Goal: Information Seeking & Learning: Learn about a topic

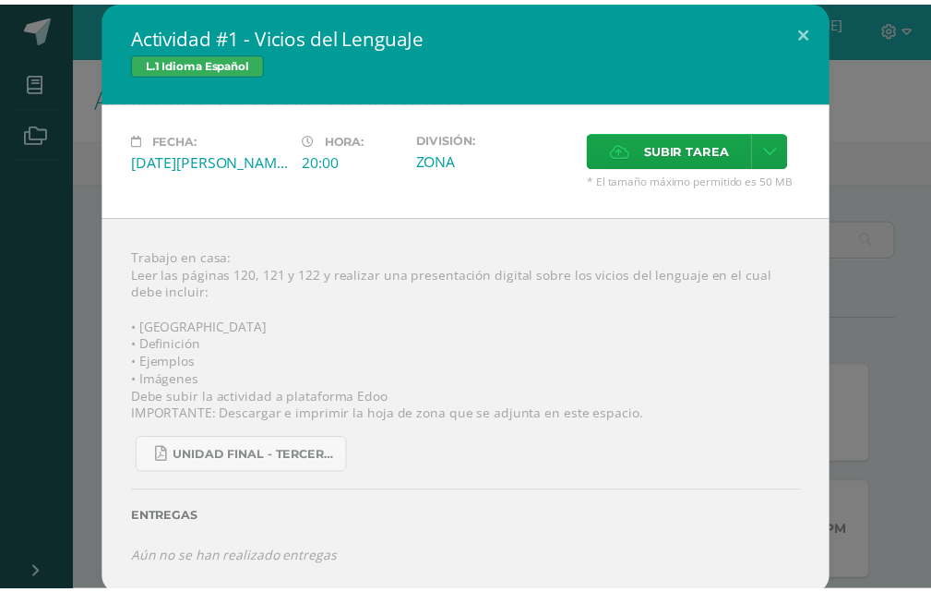
scroll to position [462, 0]
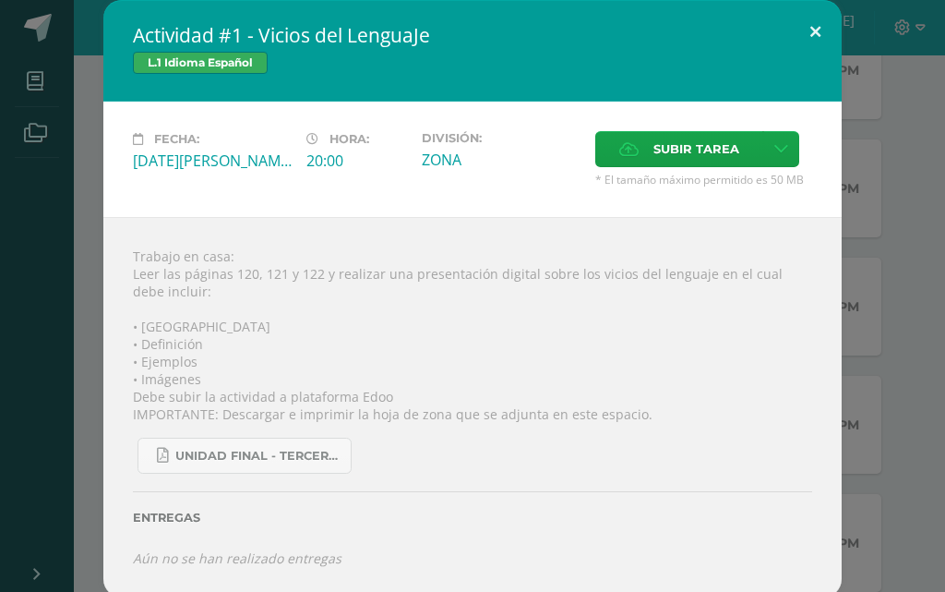
click at [802, 28] on button at bounding box center [815, 31] width 53 height 63
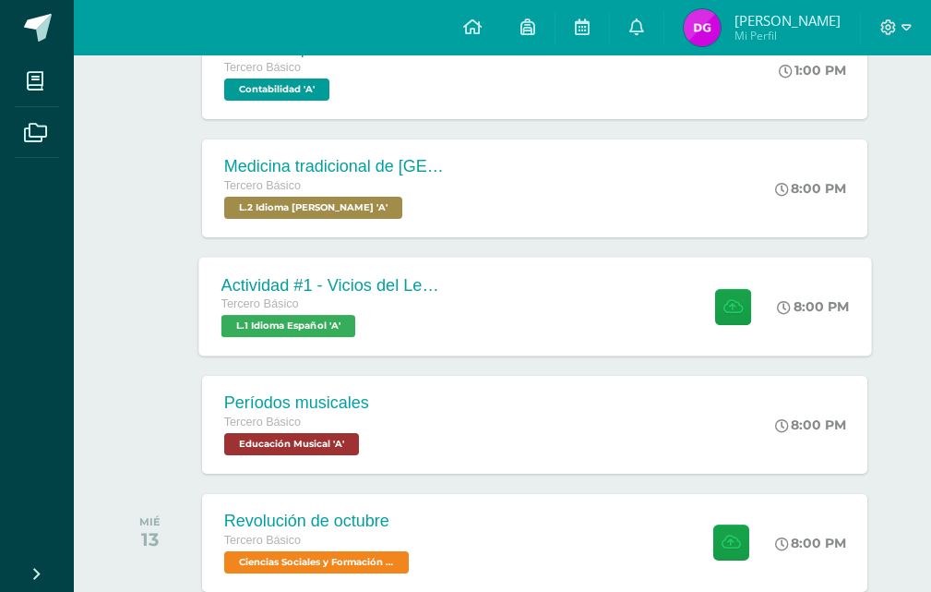
click at [532, 282] on div "Actividad #1 - Vicios del LenguaJe Tercero Básico L.1 Idioma Español 'A' 8:00 P…" at bounding box center [534, 306] width 673 height 99
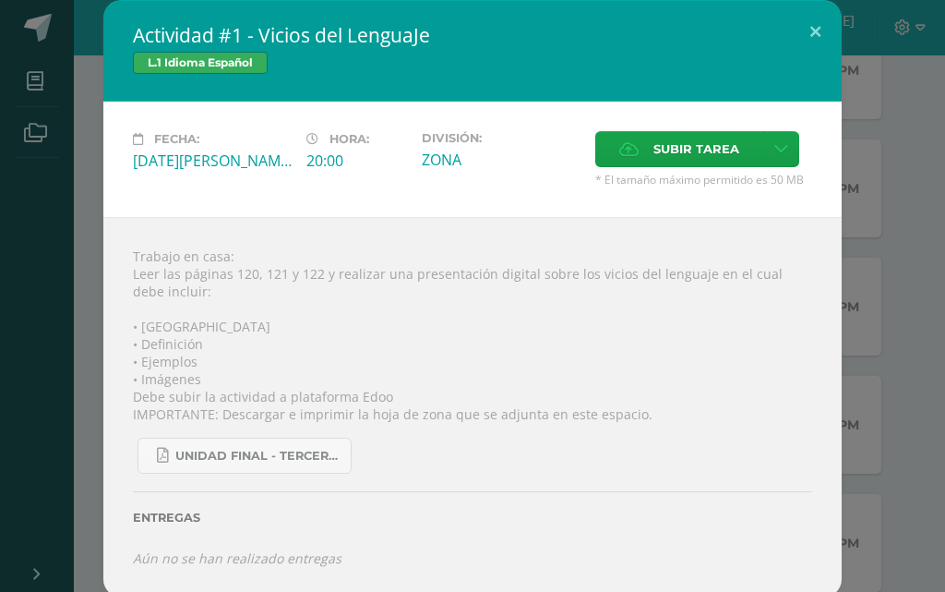
click at [874, 206] on div "Actividad #1 - Vicios del LenguaJe L.1 Idioma Español Fecha: [DATE][PERSON_NAME…" at bounding box center [472, 298] width 931 height 597
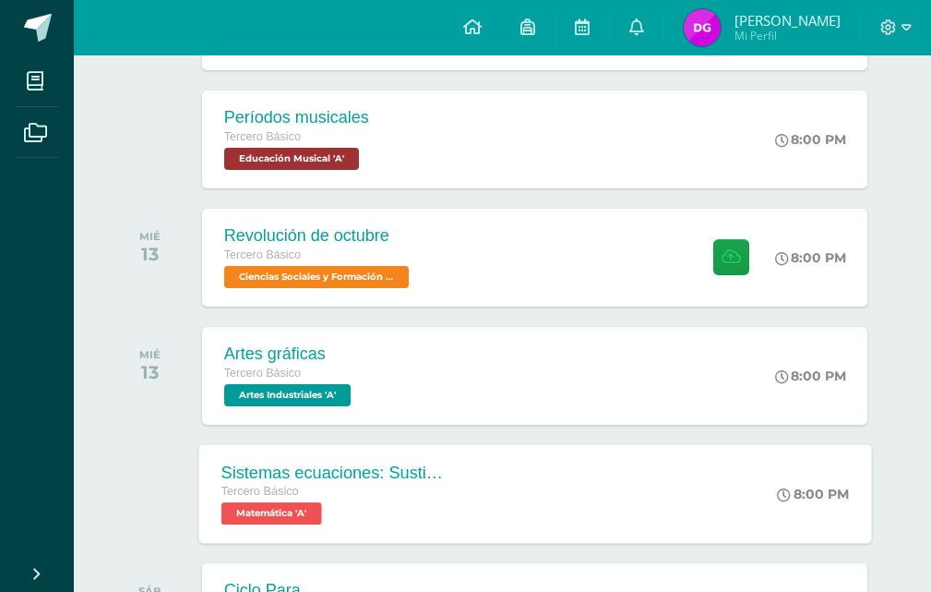
scroll to position [739, 0]
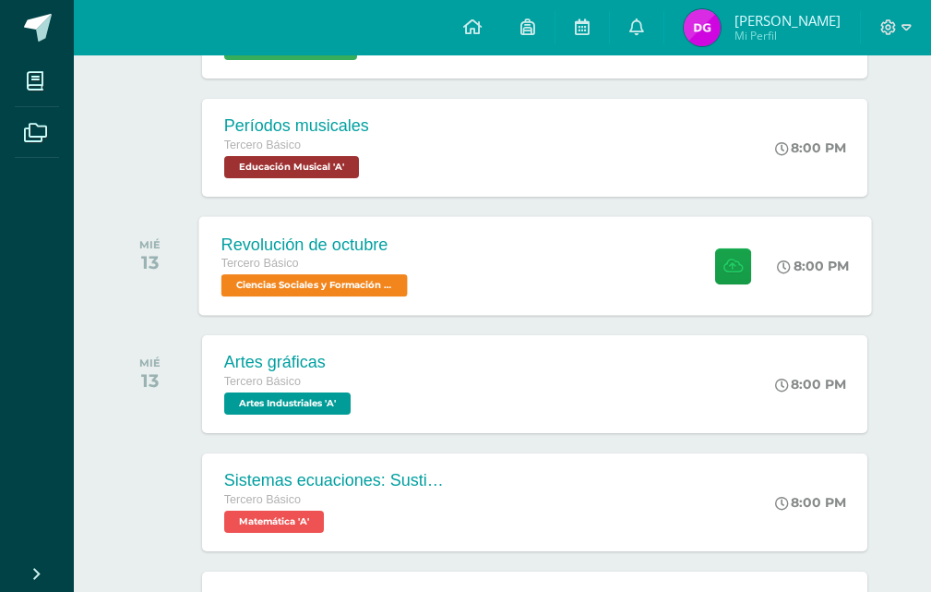
click at [390, 252] on div "Revolución de octubre" at bounding box center [316, 243] width 191 height 19
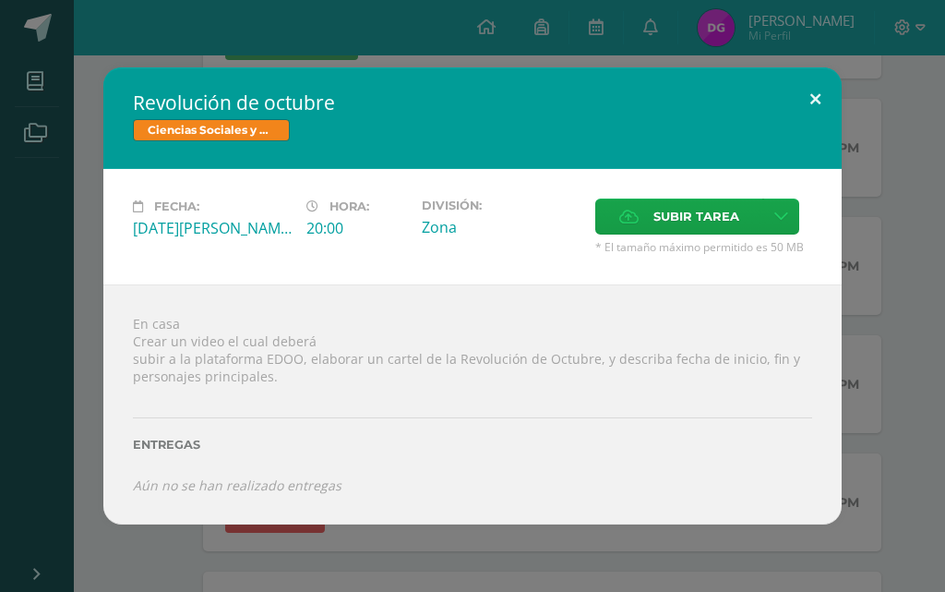
click at [823, 113] on button at bounding box center [815, 98] width 53 height 63
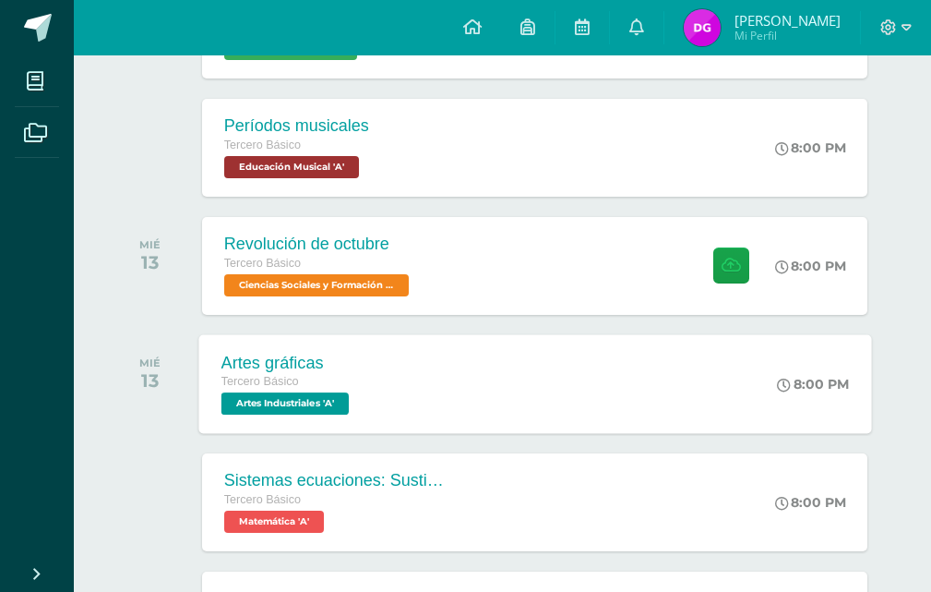
click at [462, 387] on div "Artes gráficas Tercero Básico Artes Industriales 'A' 8:00 PM Artes gráficas Art…" at bounding box center [534, 383] width 673 height 99
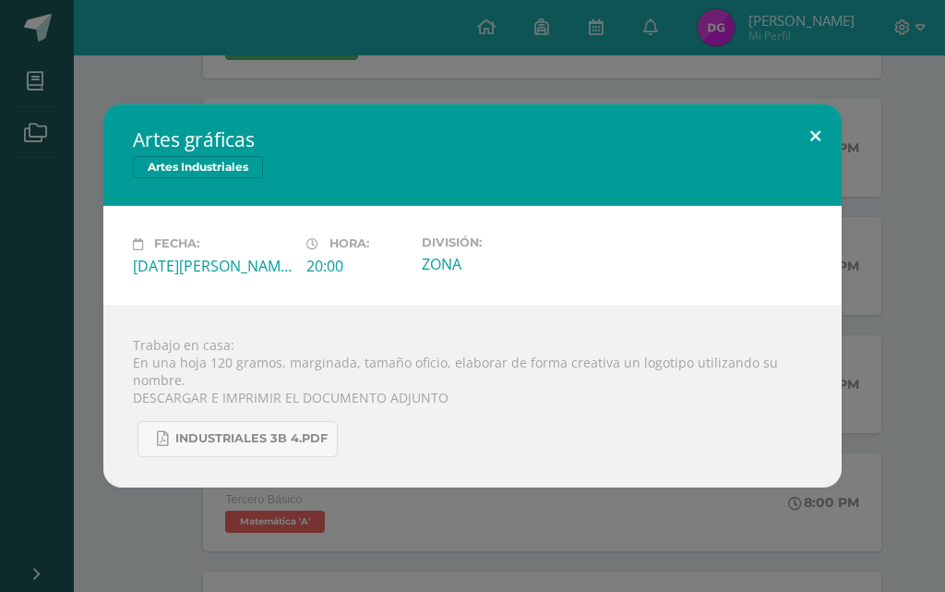
click at [826, 129] on button at bounding box center [815, 135] width 53 height 63
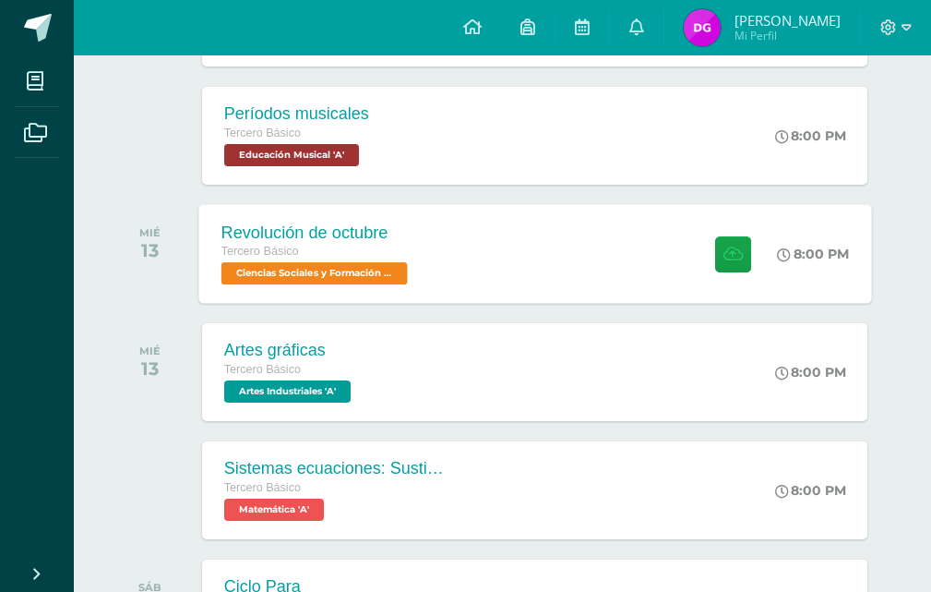
scroll to position [831, 0]
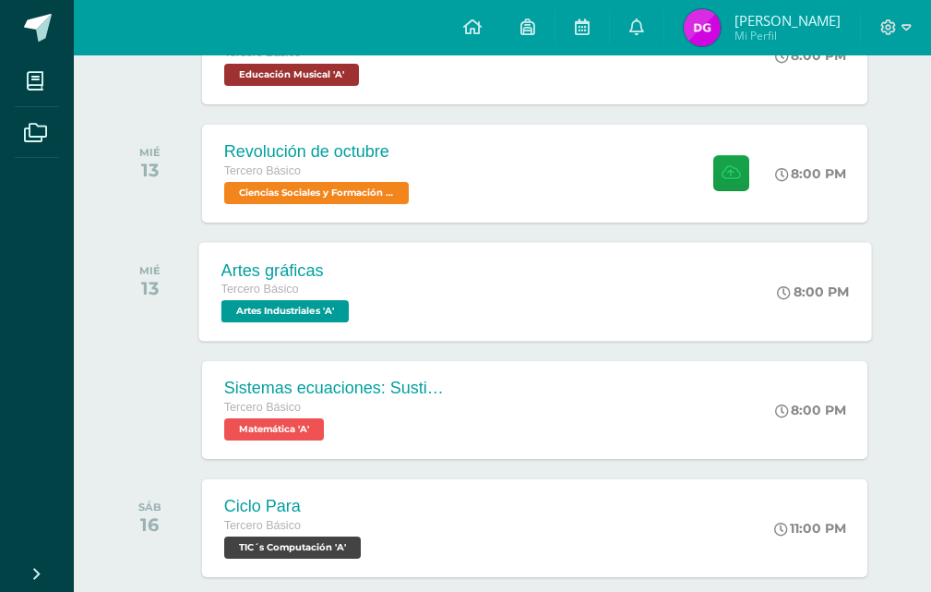
click at [402, 273] on div "Artes gráficas Tercero Básico Artes Industriales 'A' 8:00 PM Artes gráficas Art…" at bounding box center [534, 291] width 673 height 99
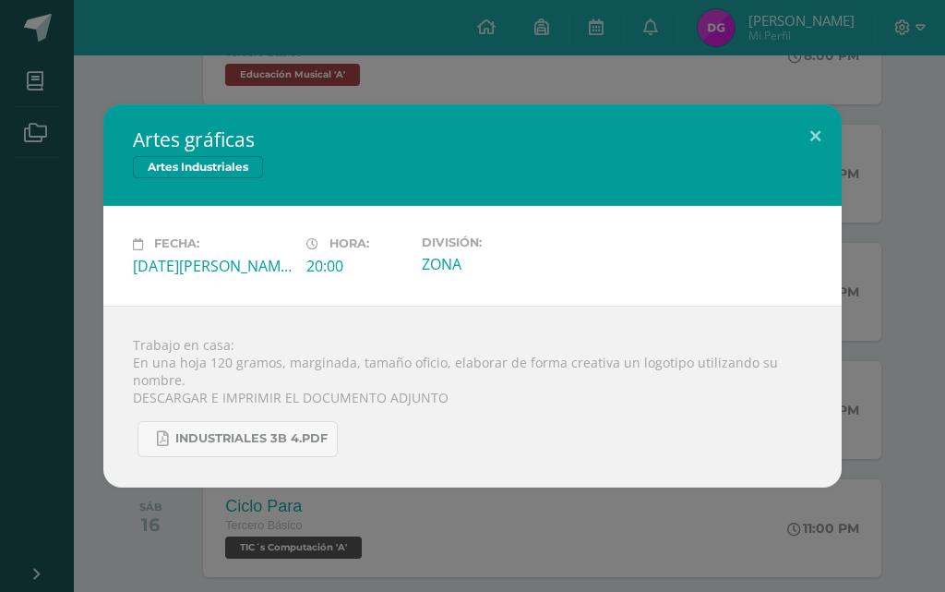
click at [402, 516] on div "Artes gráficas Artes Industriales Fecha: Miércoles 13 de Agosto Hora: 20:00 Div…" at bounding box center [472, 296] width 945 height 592
